Goal: Information Seeking & Learning: Learn about a topic

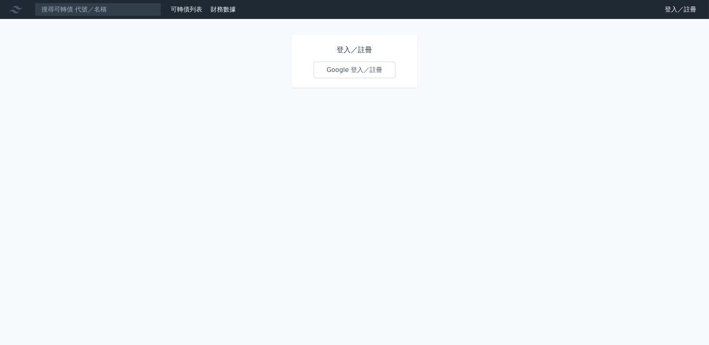
click at [344, 69] on link "Google 登入／註冊" at bounding box center [354, 70] width 82 height 17
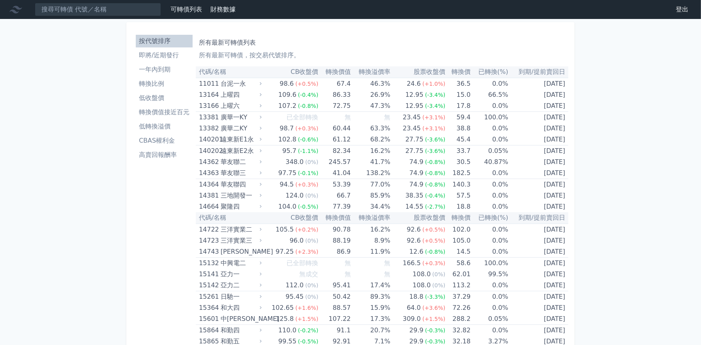
click at [68, 12] on input at bounding box center [98, 9] width 126 height 13
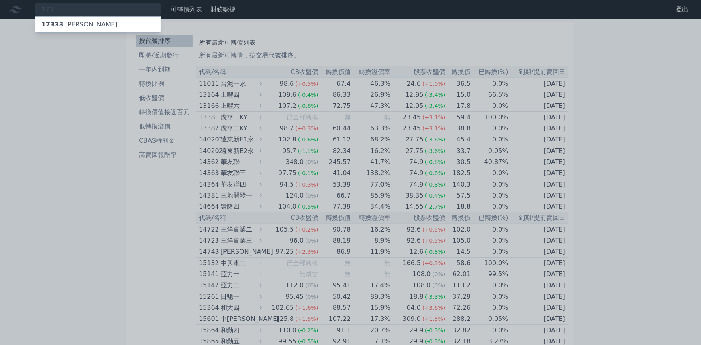
type input "173"
click at [69, 21] on div "17333 五鼎三" at bounding box center [79, 24] width 76 height 9
click at [54, 8] on div at bounding box center [350, 172] width 701 height 345
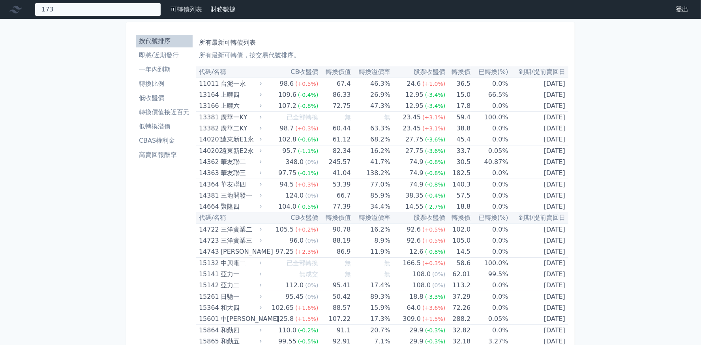
click at [53, 15] on div "173 17333 五鼎三" at bounding box center [98, 9] width 126 height 13
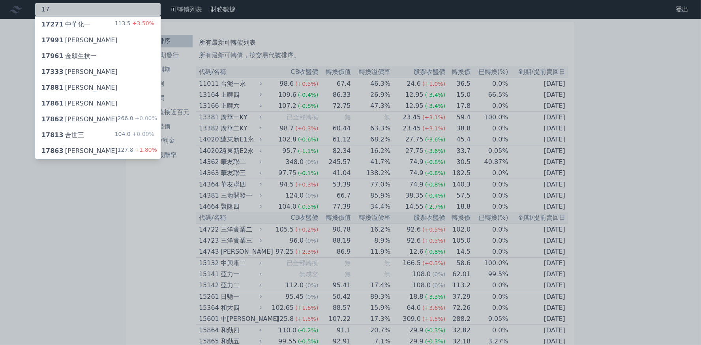
type input "1"
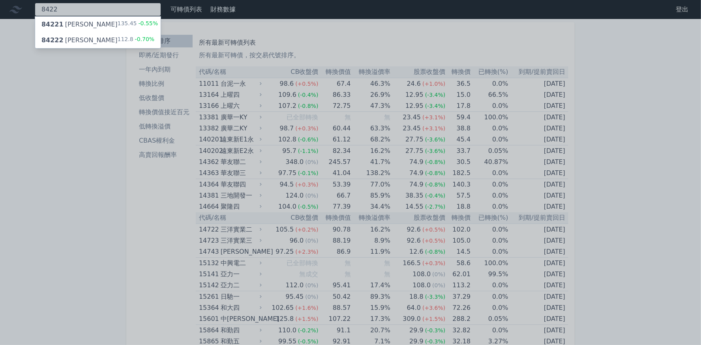
type input "8422"
click at [64, 41] on div "84222 [PERSON_NAME]" at bounding box center [79, 40] width 76 height 9
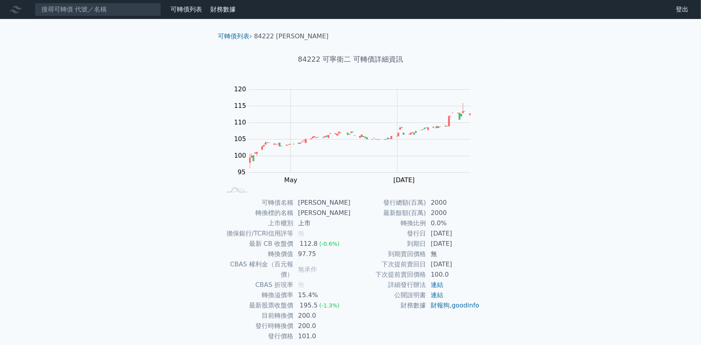
click at [316, 245] on div "112.8" at bounding box center [308, 243] width 21 height 10
